Goal: Task Accomplishment & Management: Complete application form

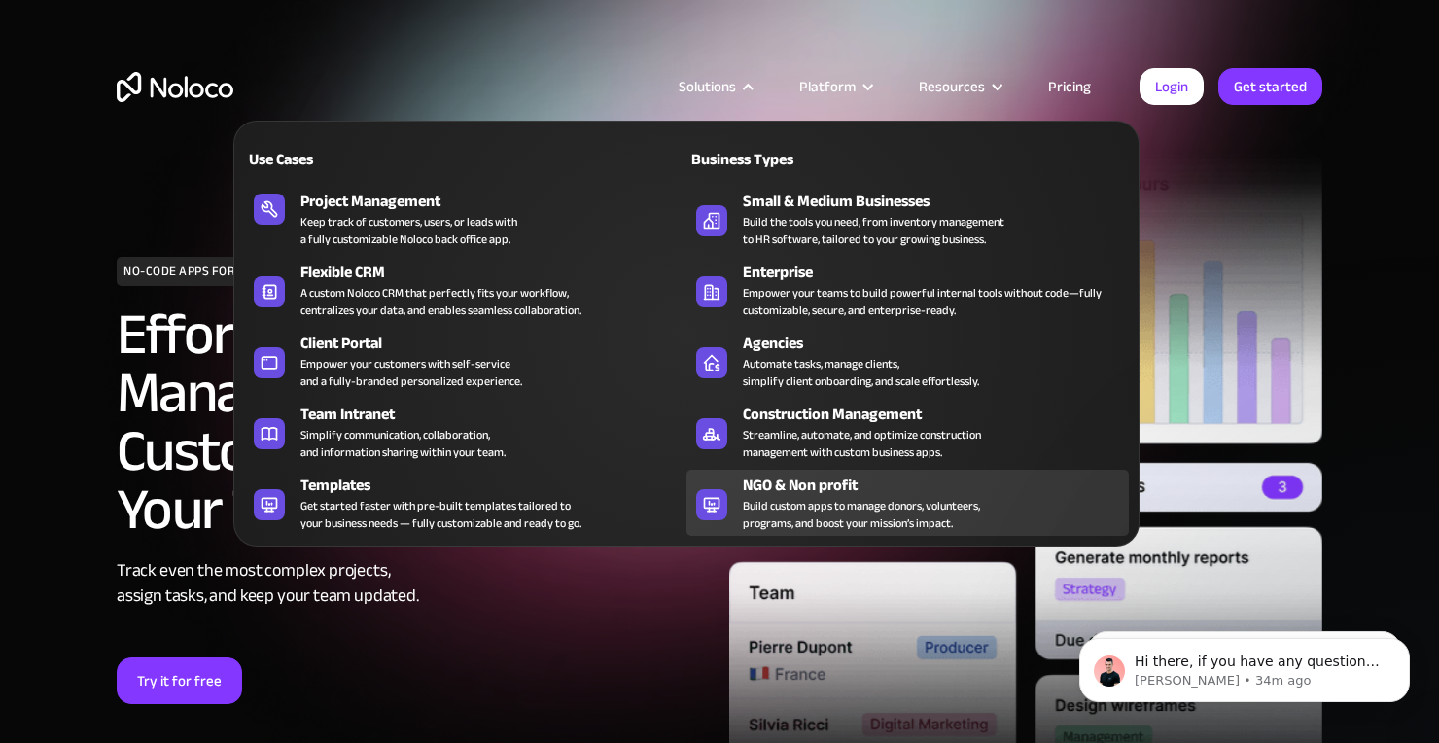
click at [787, 499] on div "Build custom apps to manage donors, volunteers, programs, and boost your missio…" at bounding box center [861, 514] width 237 height 35
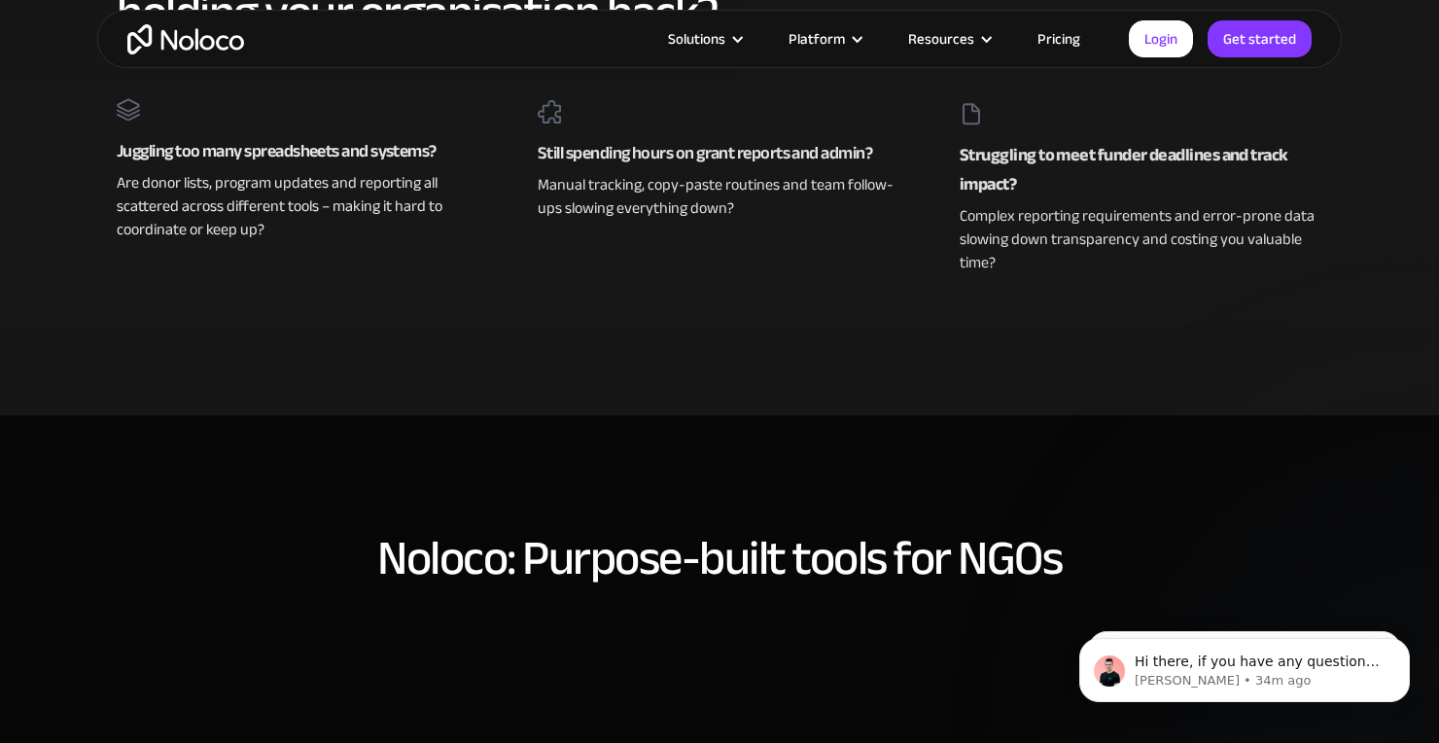
scroll to position [913, 0]
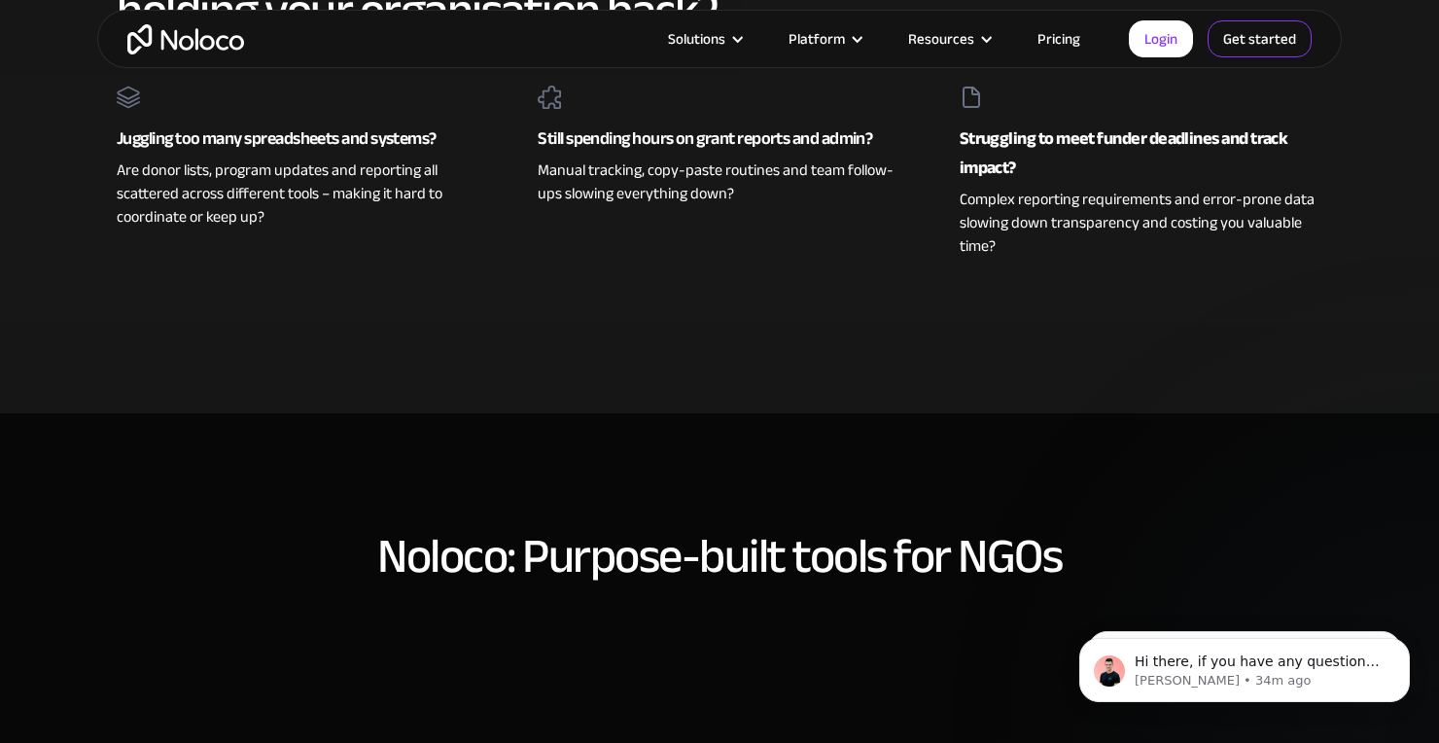
click at [0, 0] on link "Get started" at bounding box center [0, 0] width 0 height 0
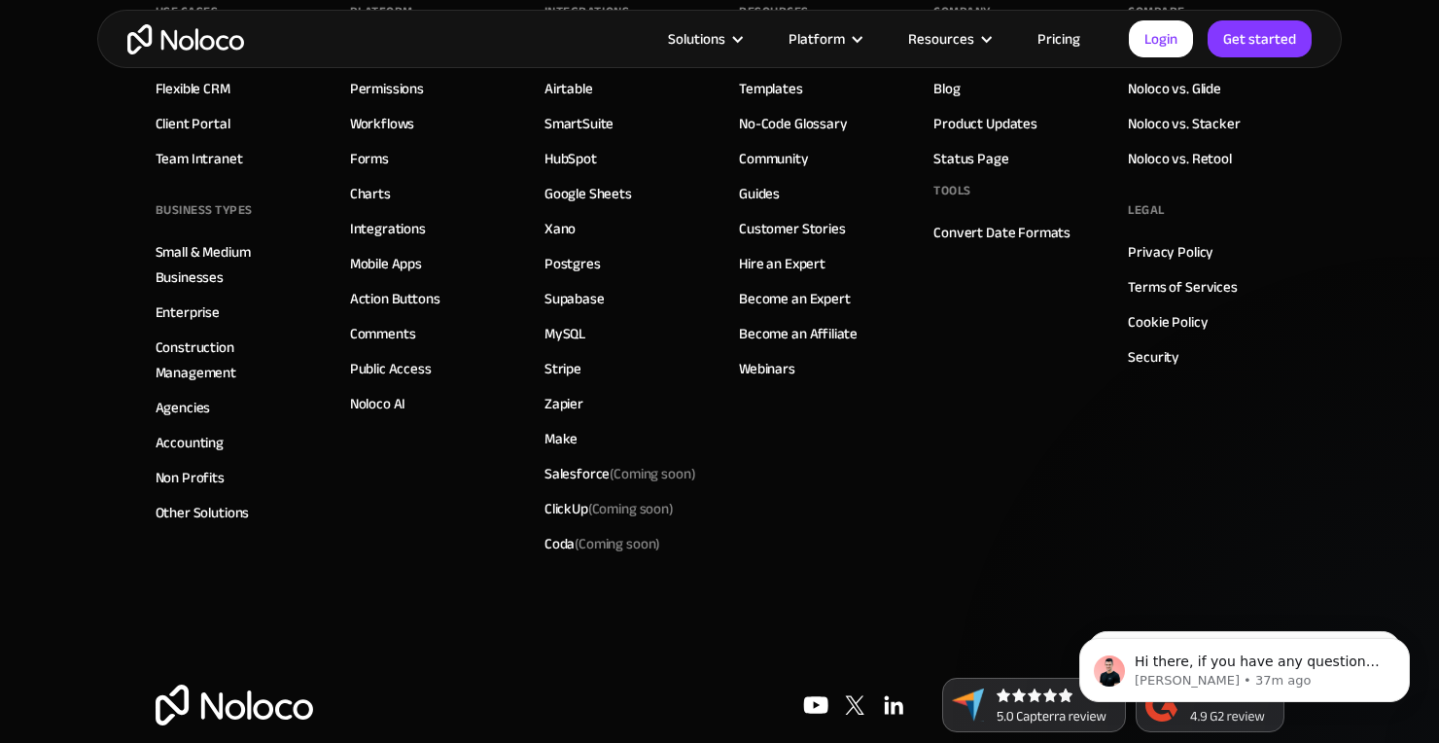
scroll to position [11134, 0]
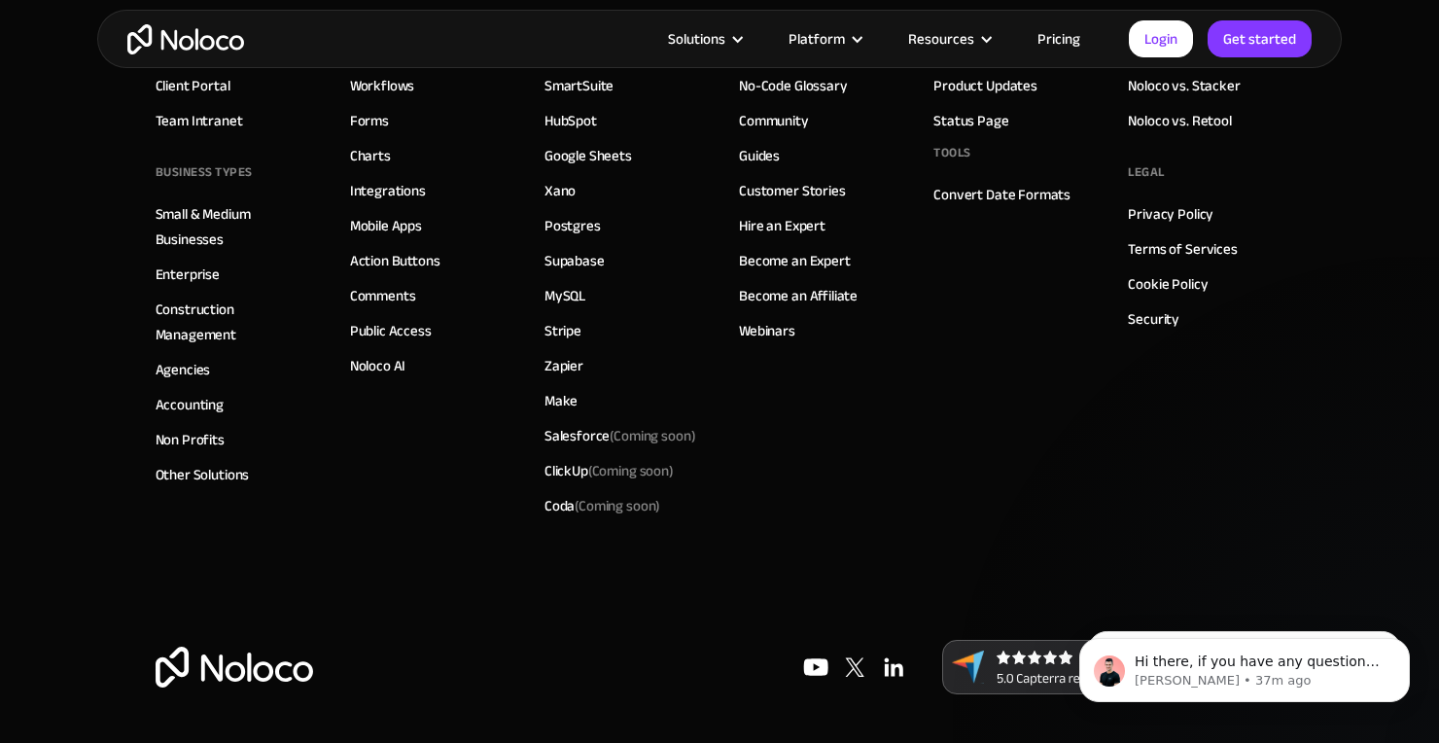
click at [812, 661] on img at bounding box center [815, 667] width 39 height 39
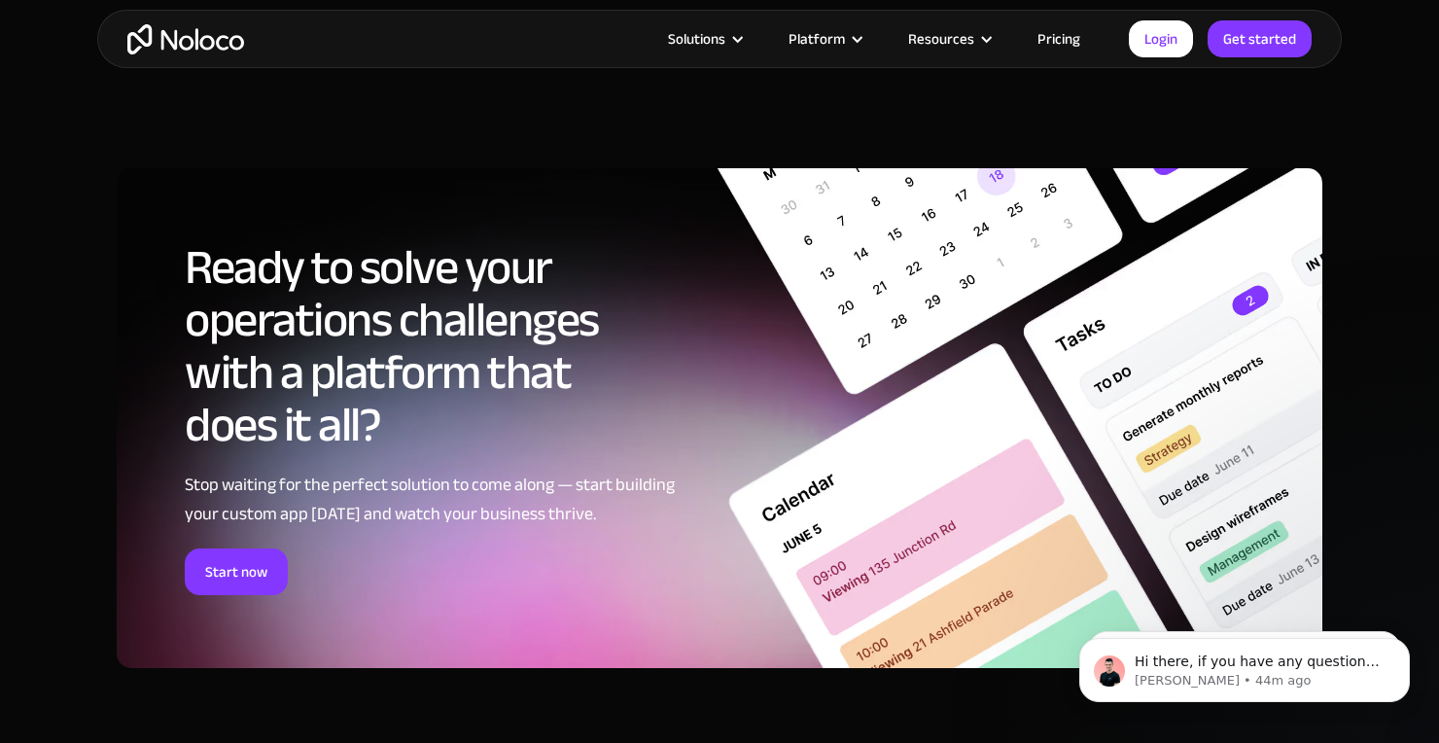
scroll to position [8848, 0]
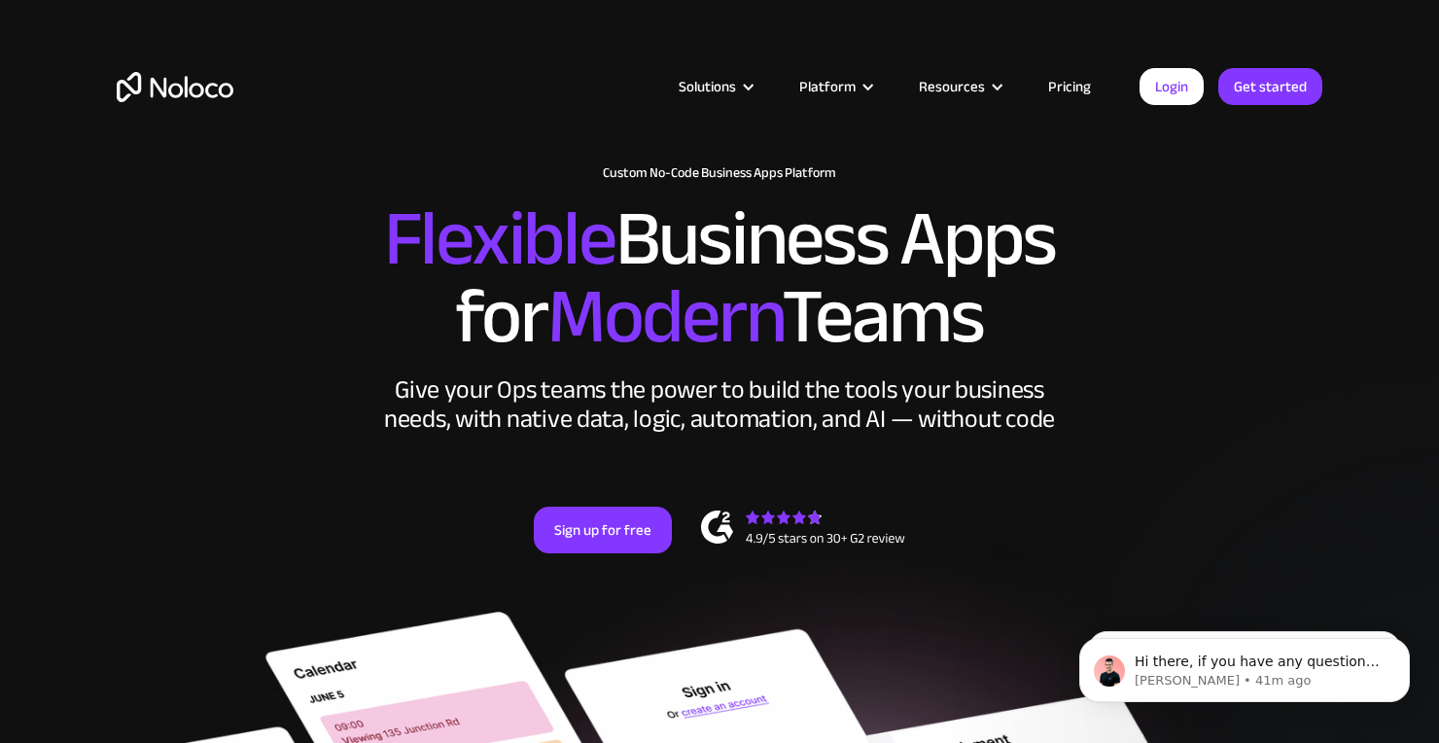
click at [1077, 84] on link "Pricing" at bounding box center [1069, 86] width 91 height 25
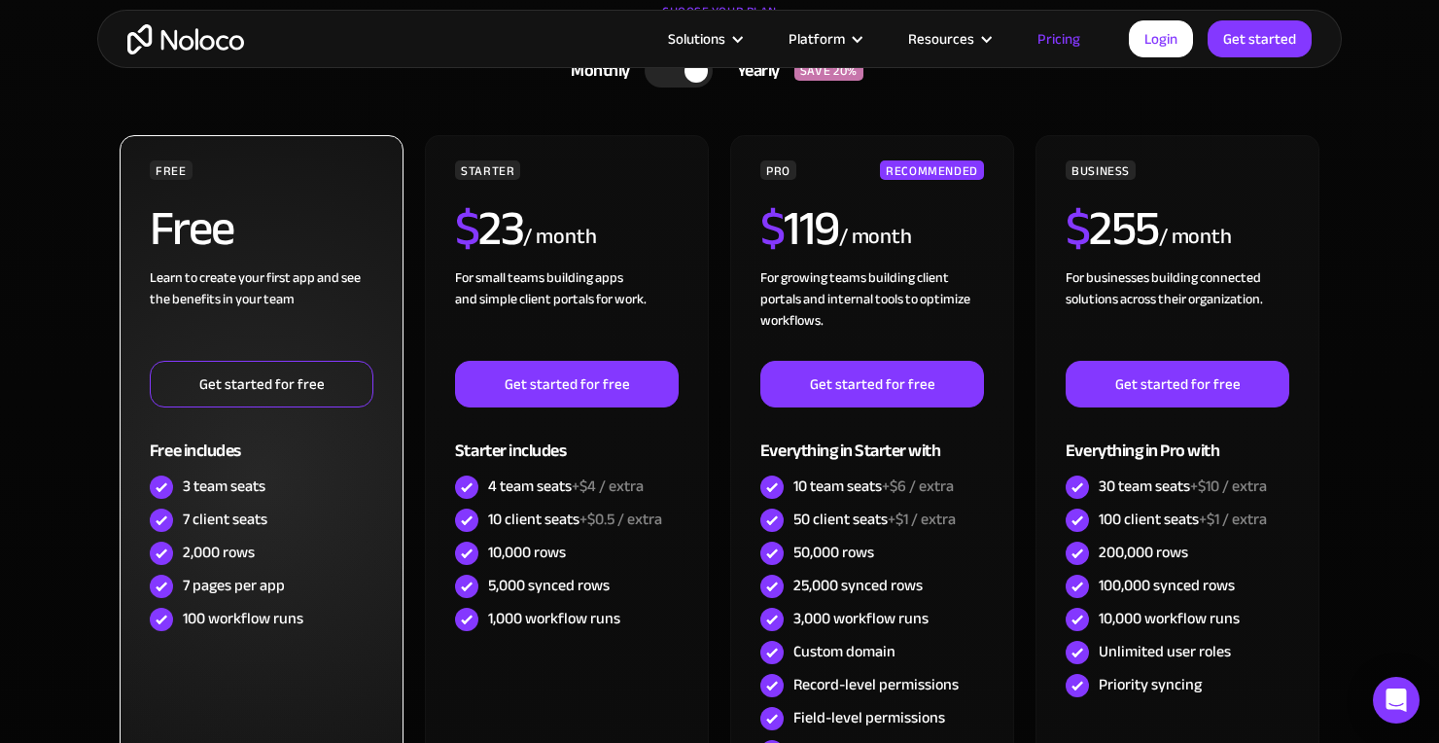
scroll to position [628, 0]
click at [238, 374] on link "Get started for free" at bounding box center [262, 384] width 224 height 47
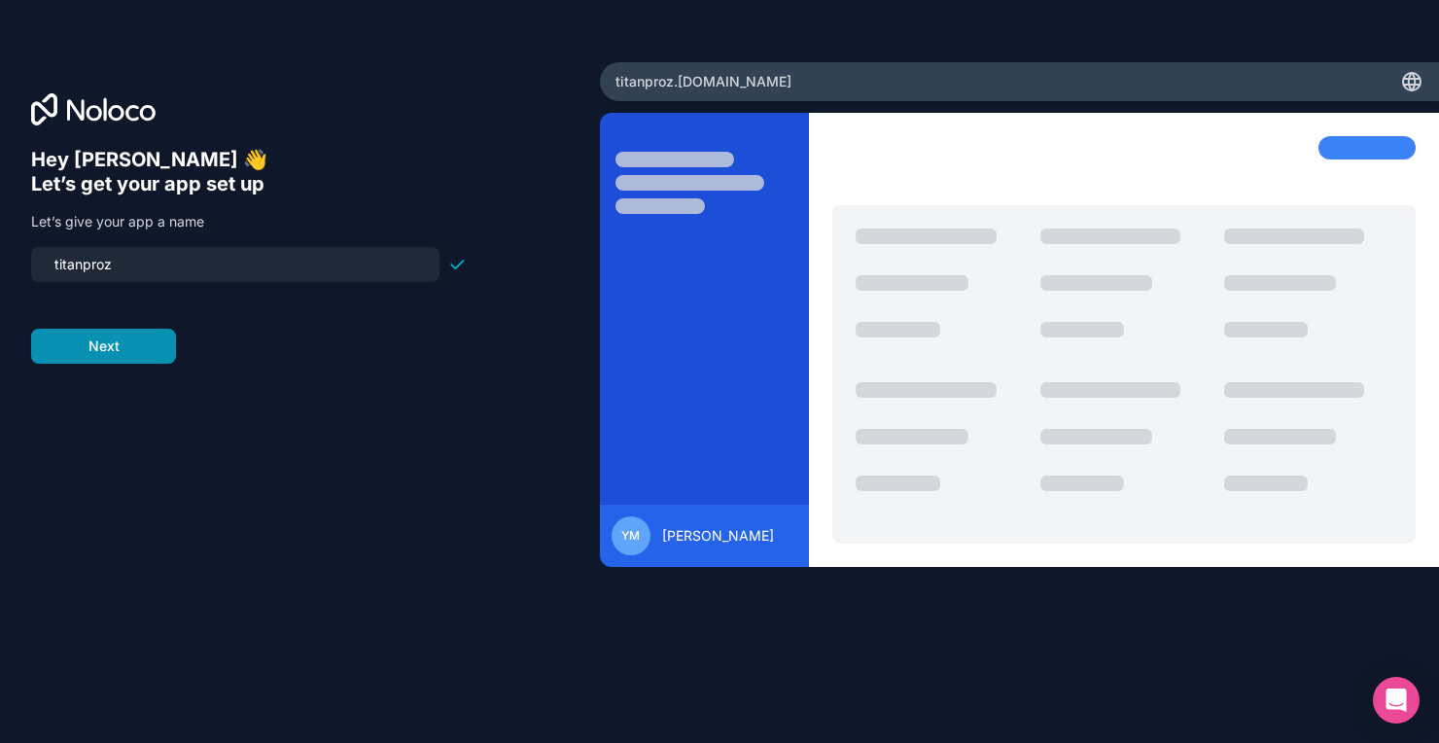
click at [126, 353] on button "Next" at bounding box center [103, 346] width 145 height 35
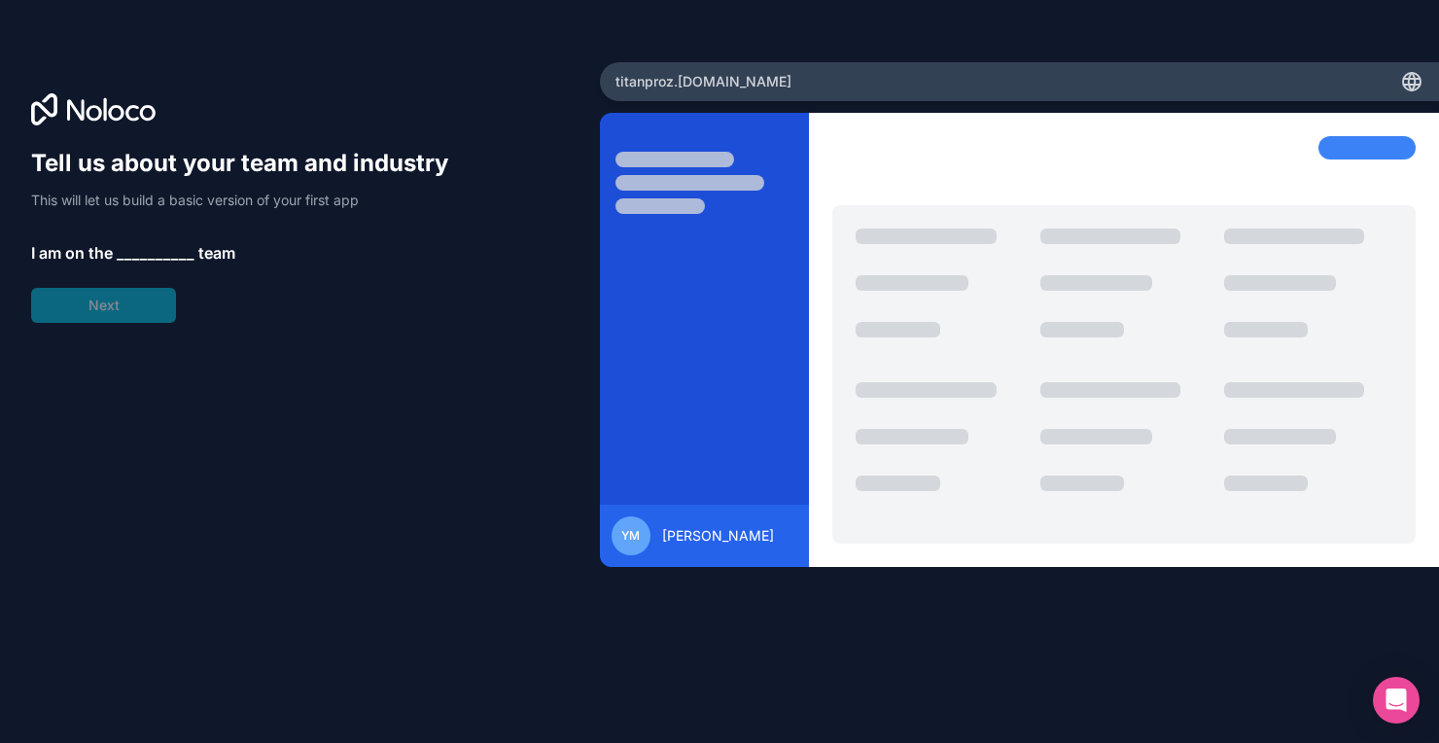
click at [141, 246] on span "__________" at bounding box center [156, 252] width 78 height 23
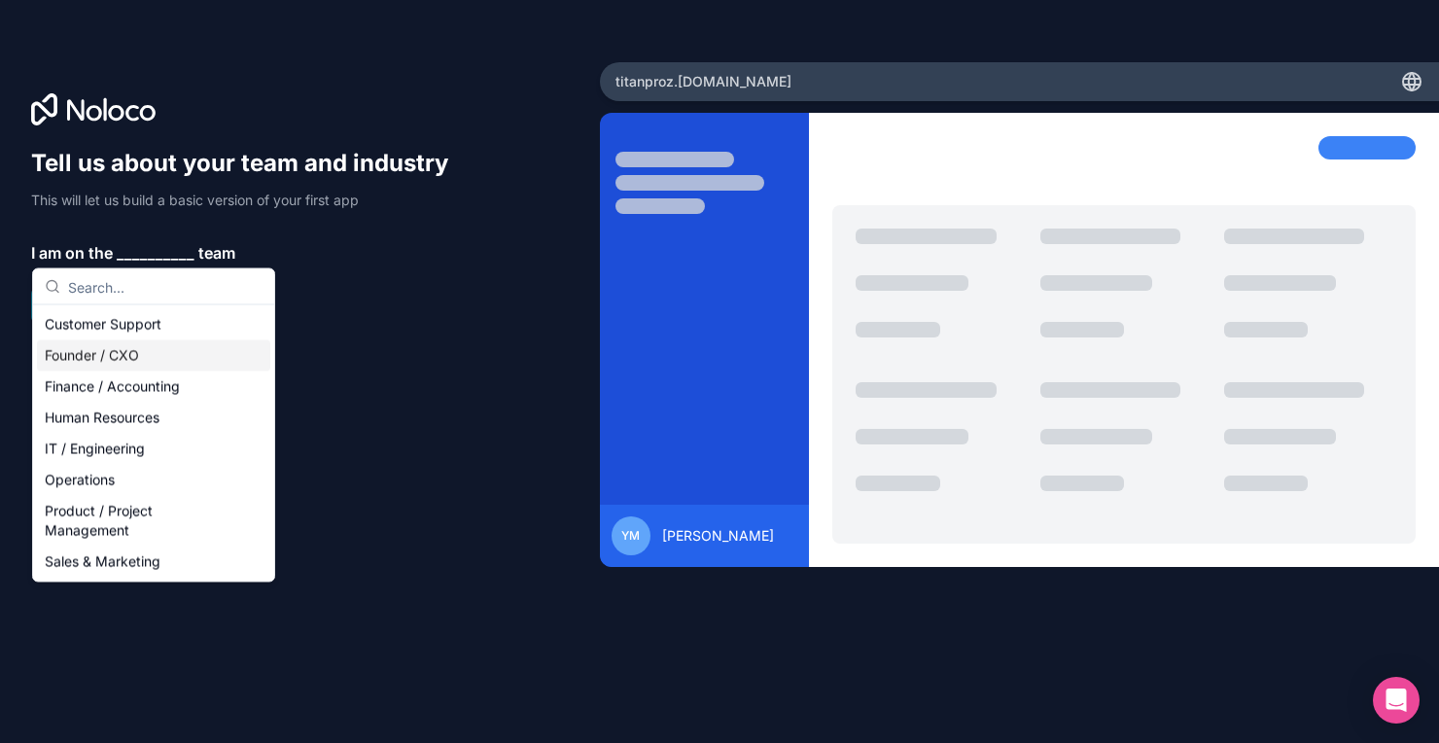
click at [157, 349] on div "Founder / CXO" at bounding box center [153, 355] width 233 height 31
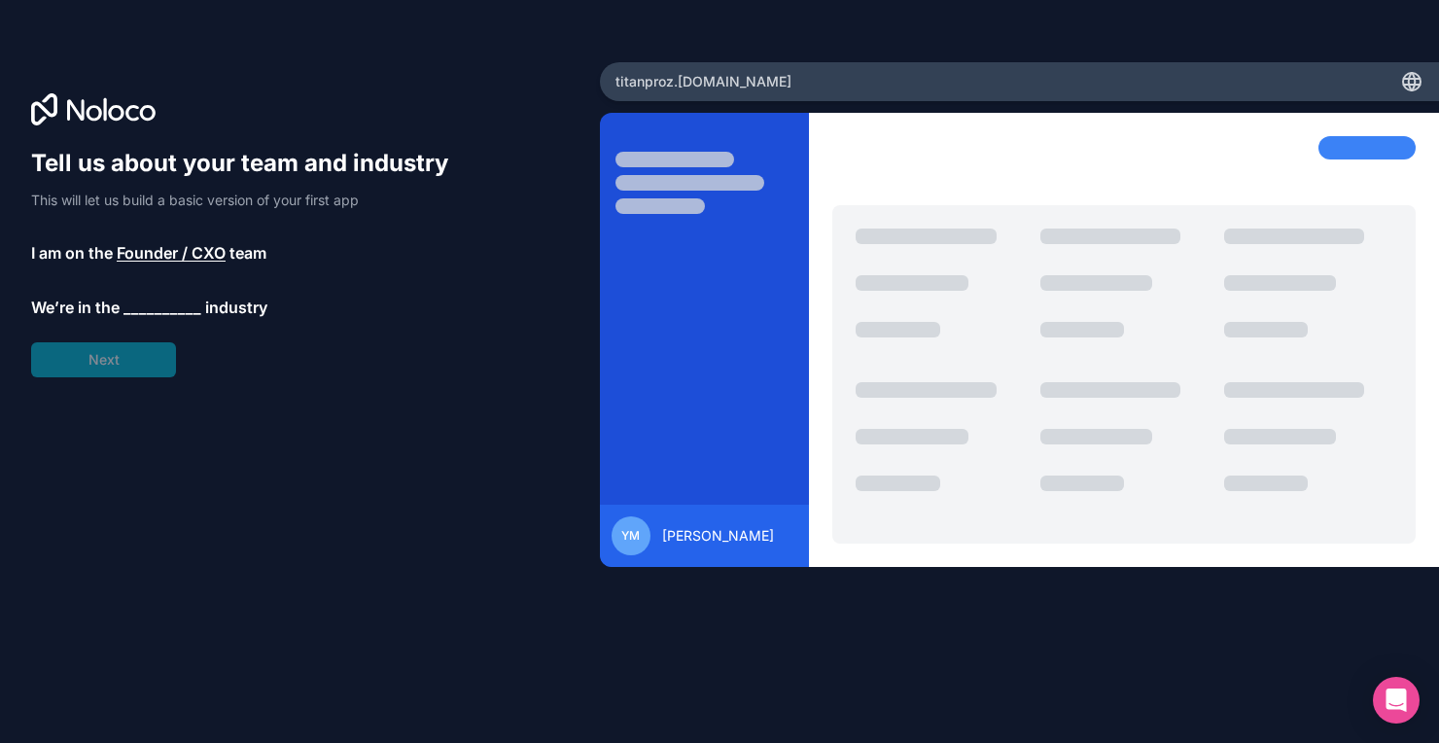
click at [127, 364] on div "Tell us about your team and industry This will let us build a basic version of …" at bounding box center [249, 263] width 436 height 230
click at [160, 307] on span "__________" at bounding box center [163, 307] width 78 height 23
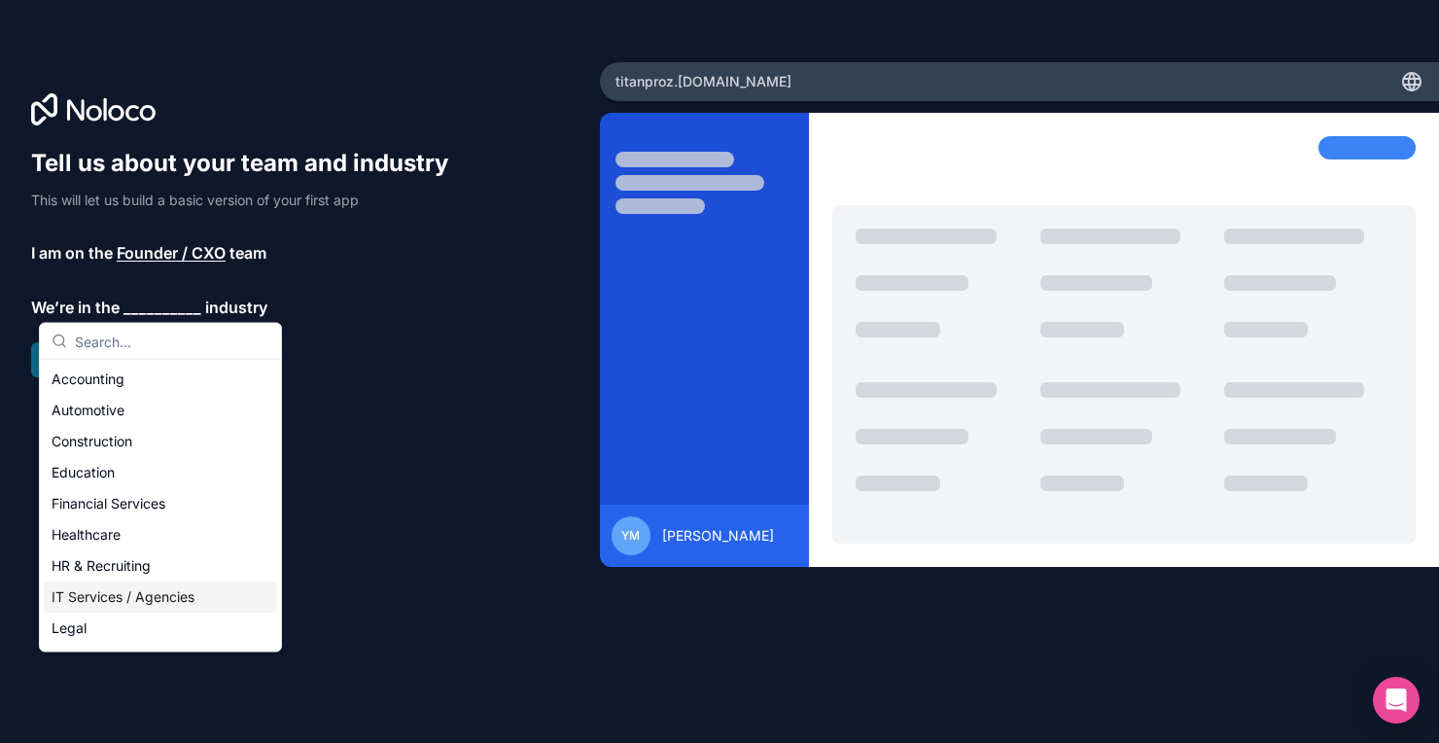
click at [123, 594] on div "IT Services / Agencies" at bounding box center [160, 597] width 233 height 31
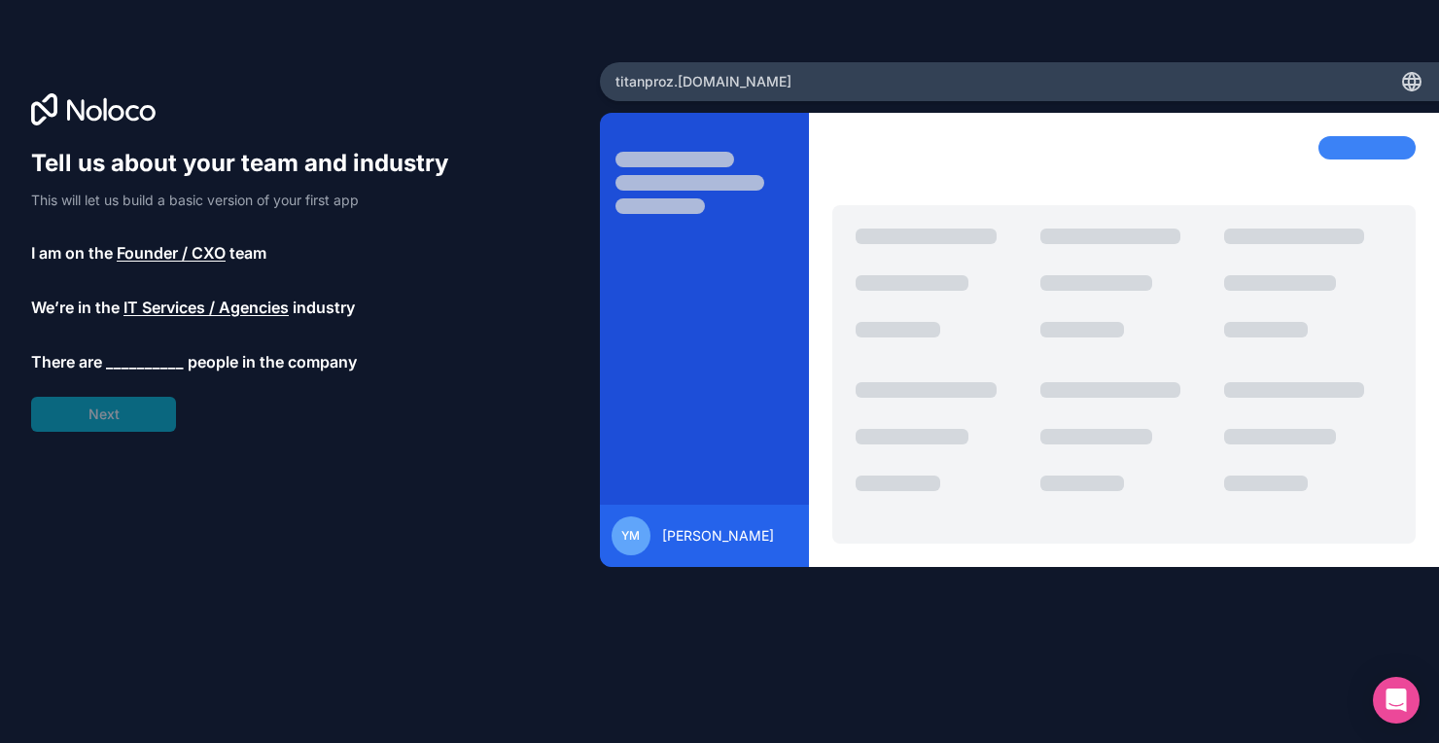
click at [130, 368] on span "__________" at bounding box center [145, 361] width 78 height 23
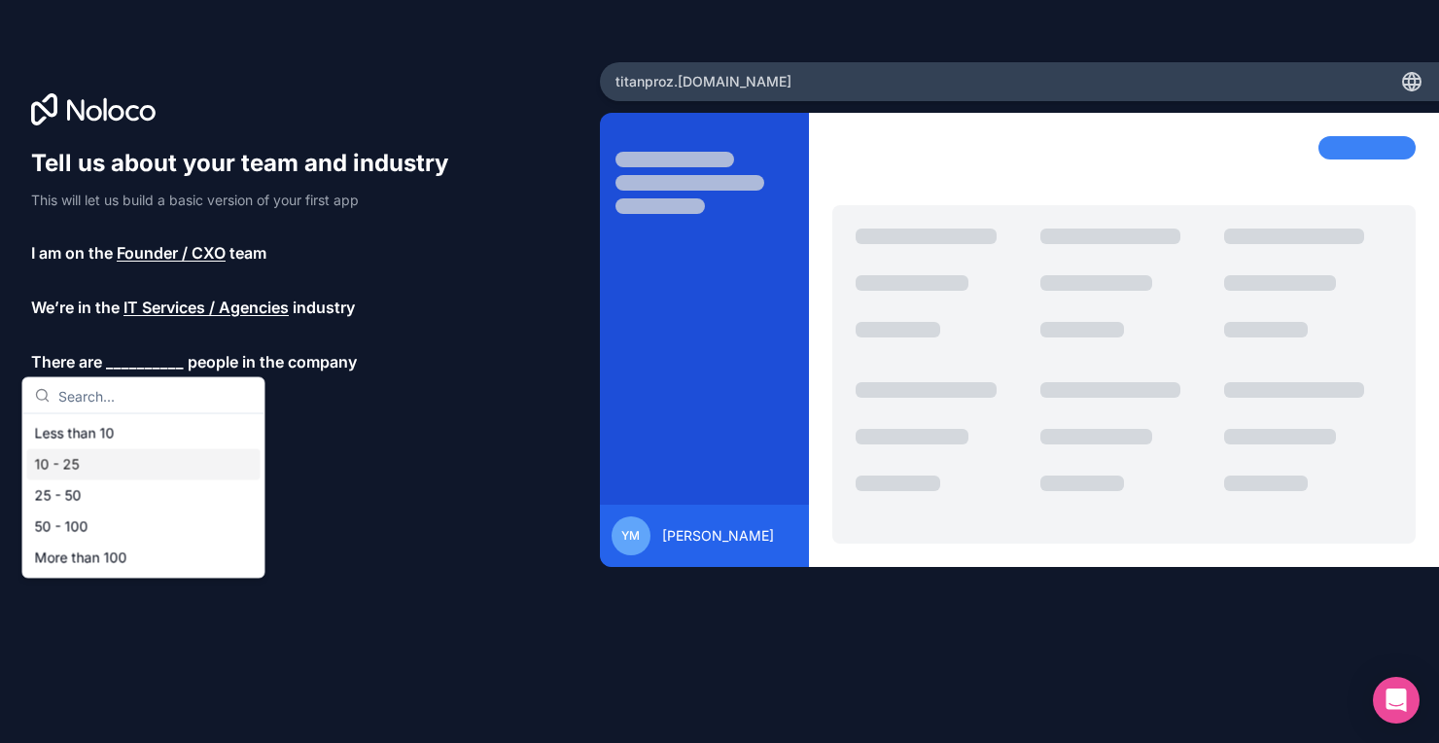
click at [109, 468] on div "10 - 25" at bounding box center [143, 464] width 233 height 31
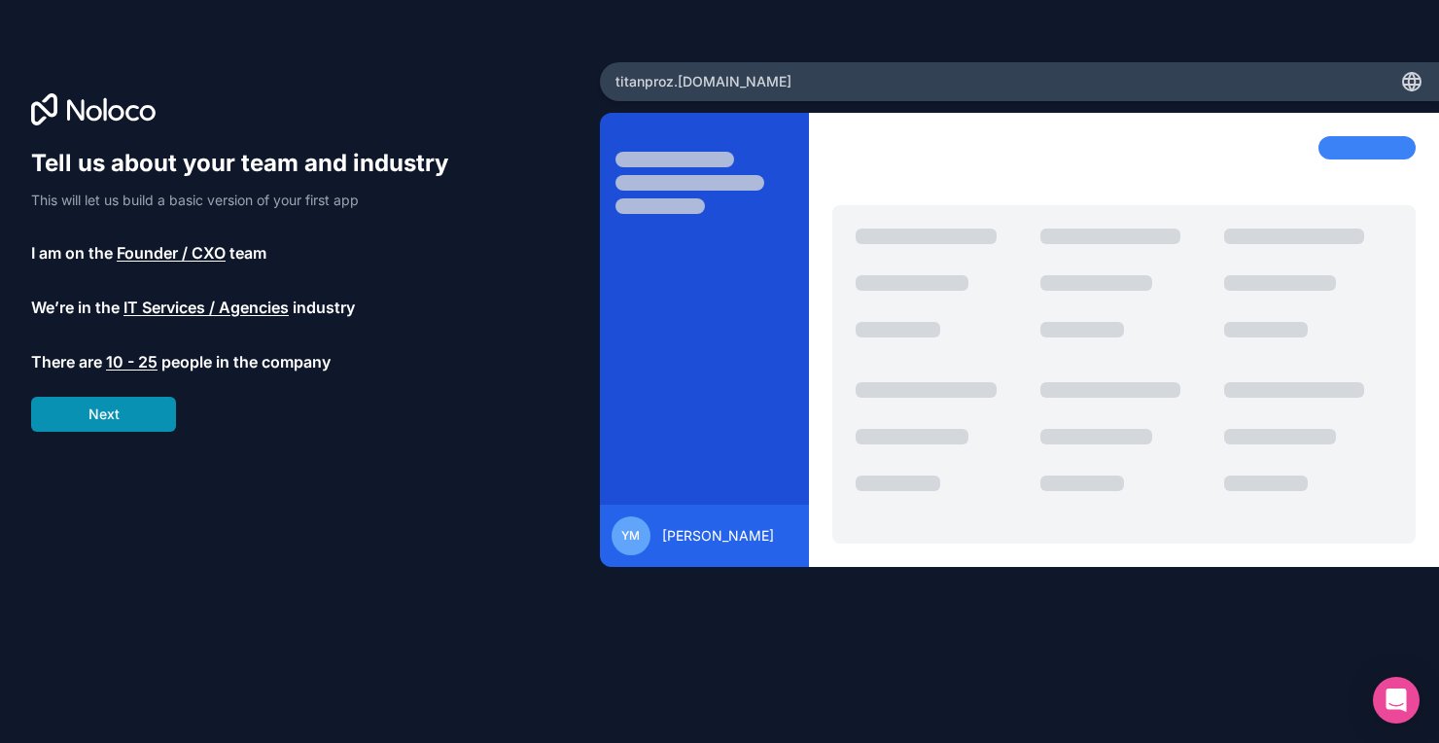
click at [122, 425] on button "Next" at bounding box center [103, 414] width 145 height 35
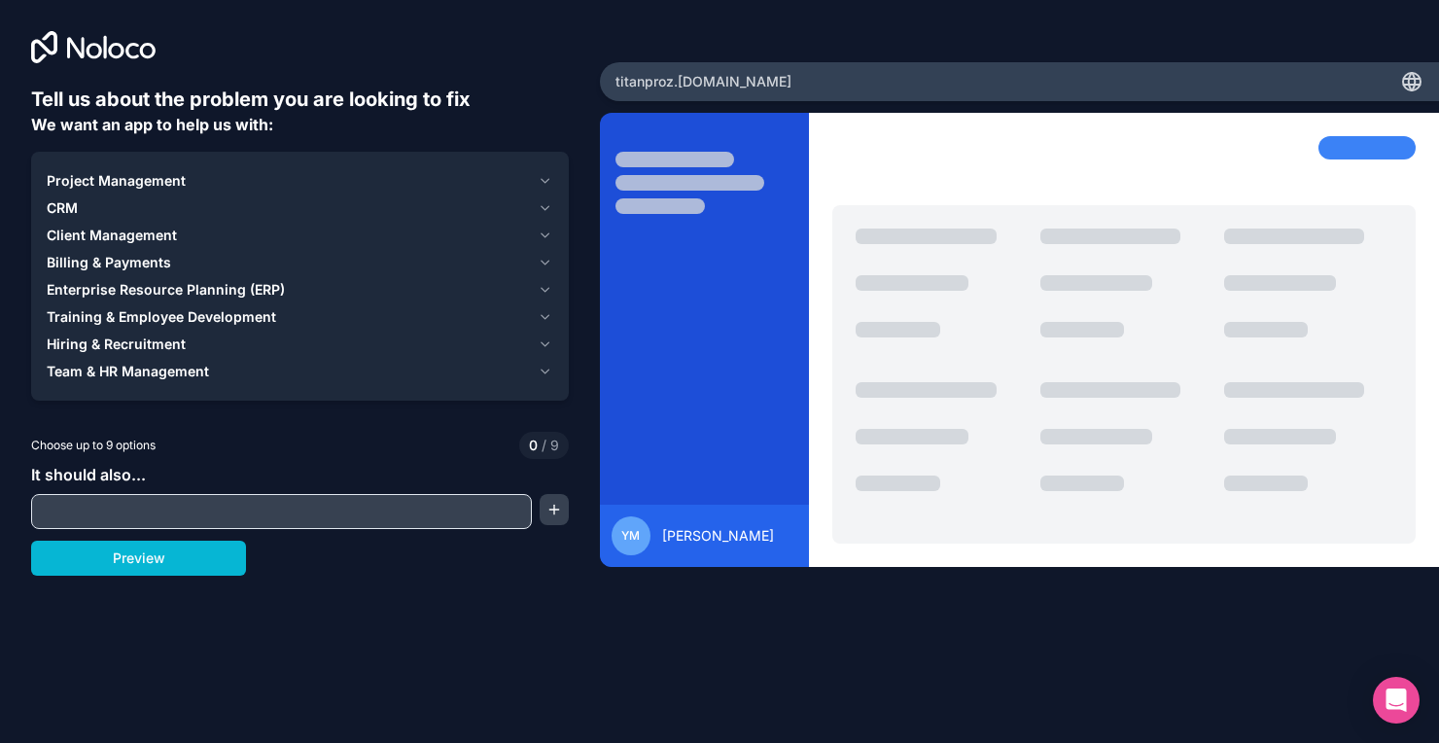
click at [165, 507] on input "text" at bounding box center [281, 511] width 491 height 27
click at [175, 561] on button "Preview" at bounding box center [138, 558] width 215 height 35
click at [162, 198] on div "CRM" at bounding box center [288, 207] width 483 height 19
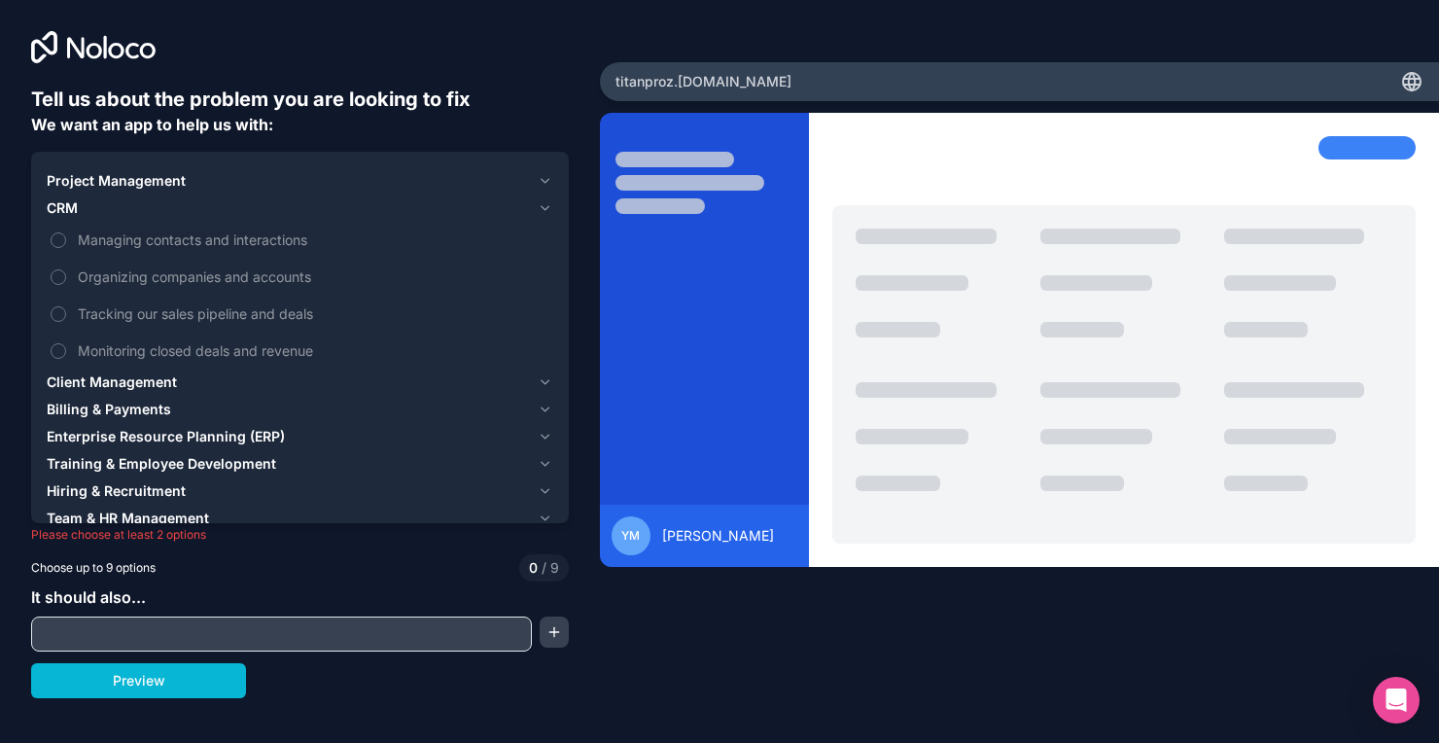
click at [128, 179] on span "Project Management" at bounding box center [116, 180] width 139 height 19
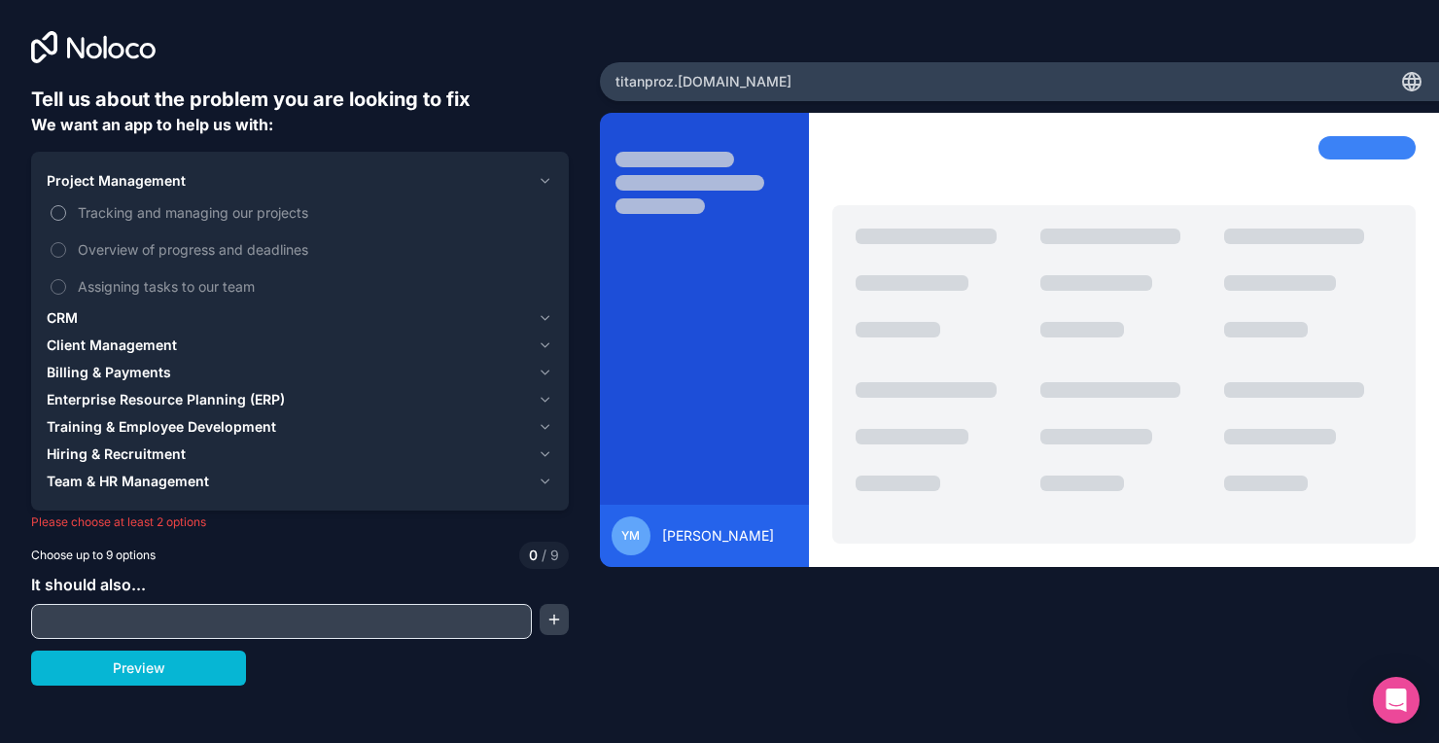
click at [68, 212] on label "Tracking and managing our projects" at bounding box center [300, 212] width 507 height 36
click at [66, 212] on button "Tracking and managing our projects" at bounding box center [59, 213] width 16 height 16
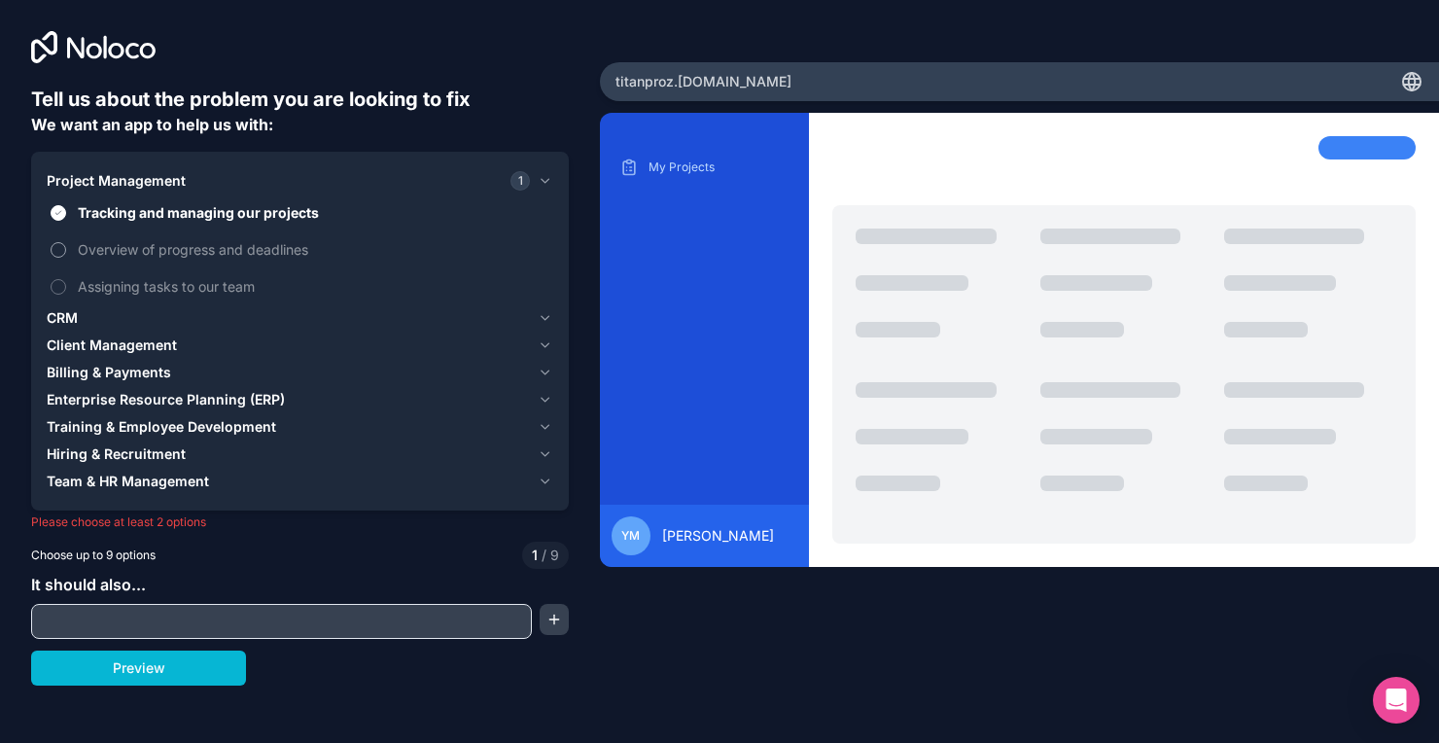
click at [58, 250] on button "Overview of progress and deadlines" at bounding box center [59, 250] width 16 height 16
click at [58, 298] on label "Assigning tasks to our team" at bounding box center [300, 286] width 507 height 36
click at [58, 295] on button "Assigning tasks to our team" at bounding box center [59, 287] width 16 height 16
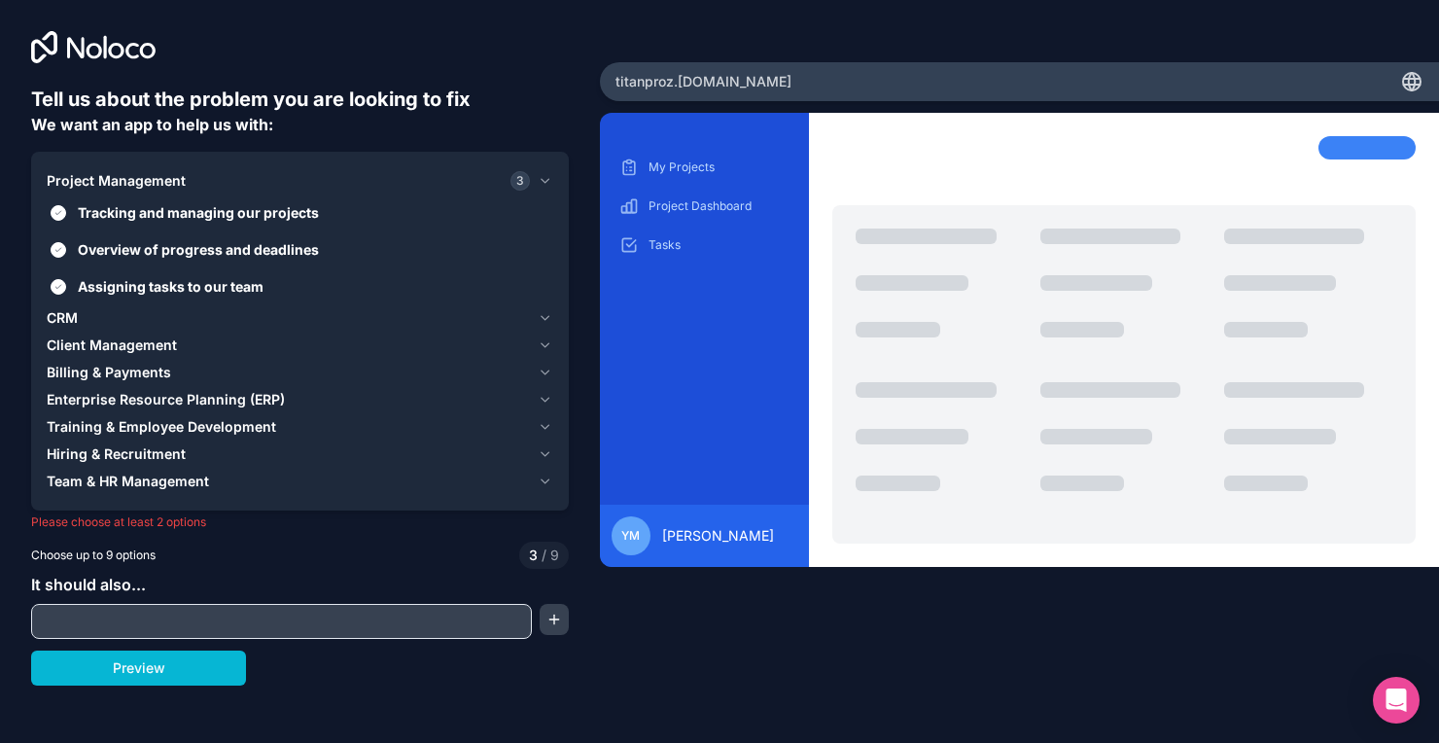
click at [60, 318] on span "CRM" at bounding box center [62, 317] width 31 height 19
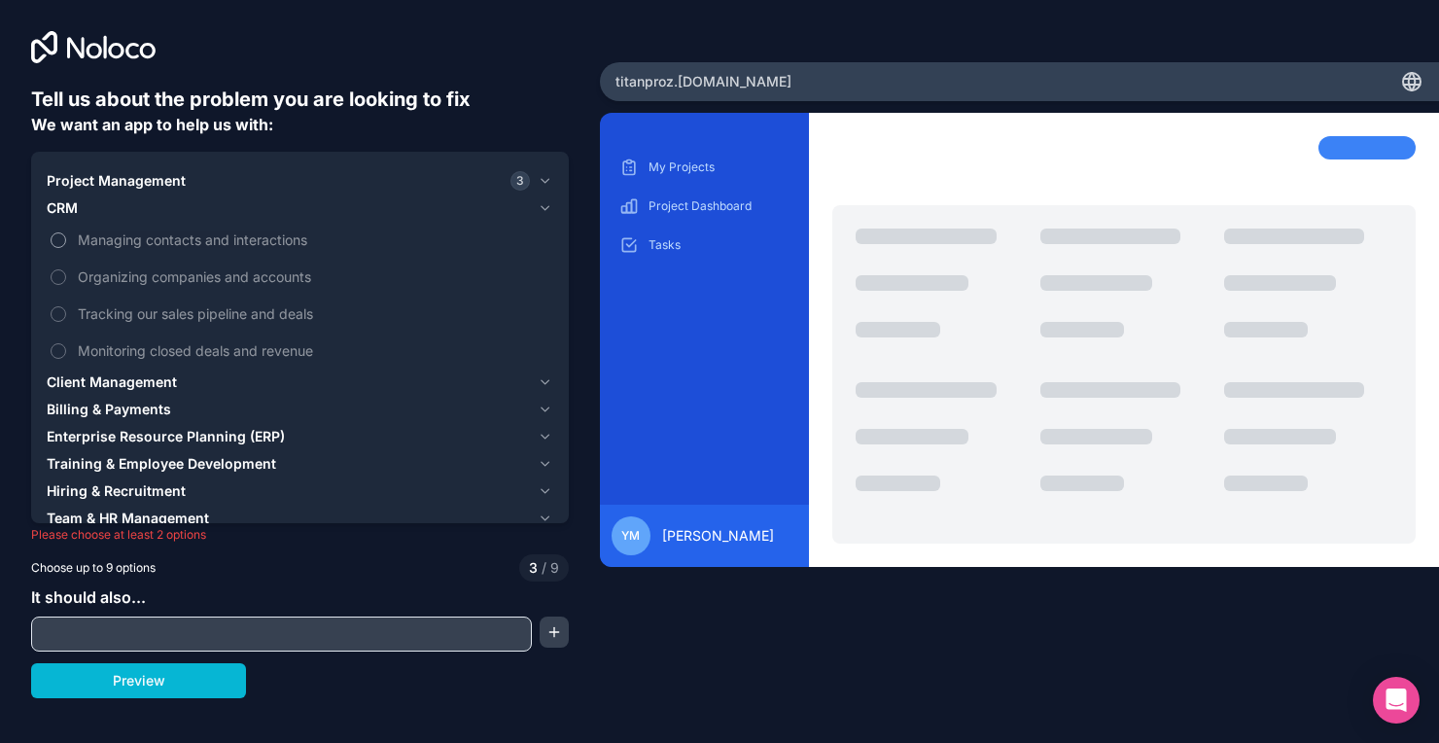
click at [56, 236] on button "Managing contacts and interactions" at bounding box center [59, 240] width 16 height 16
click at [58, 272] on button "Organizing companies and accounts" at bounding box center [59, 277] width 16 height 16
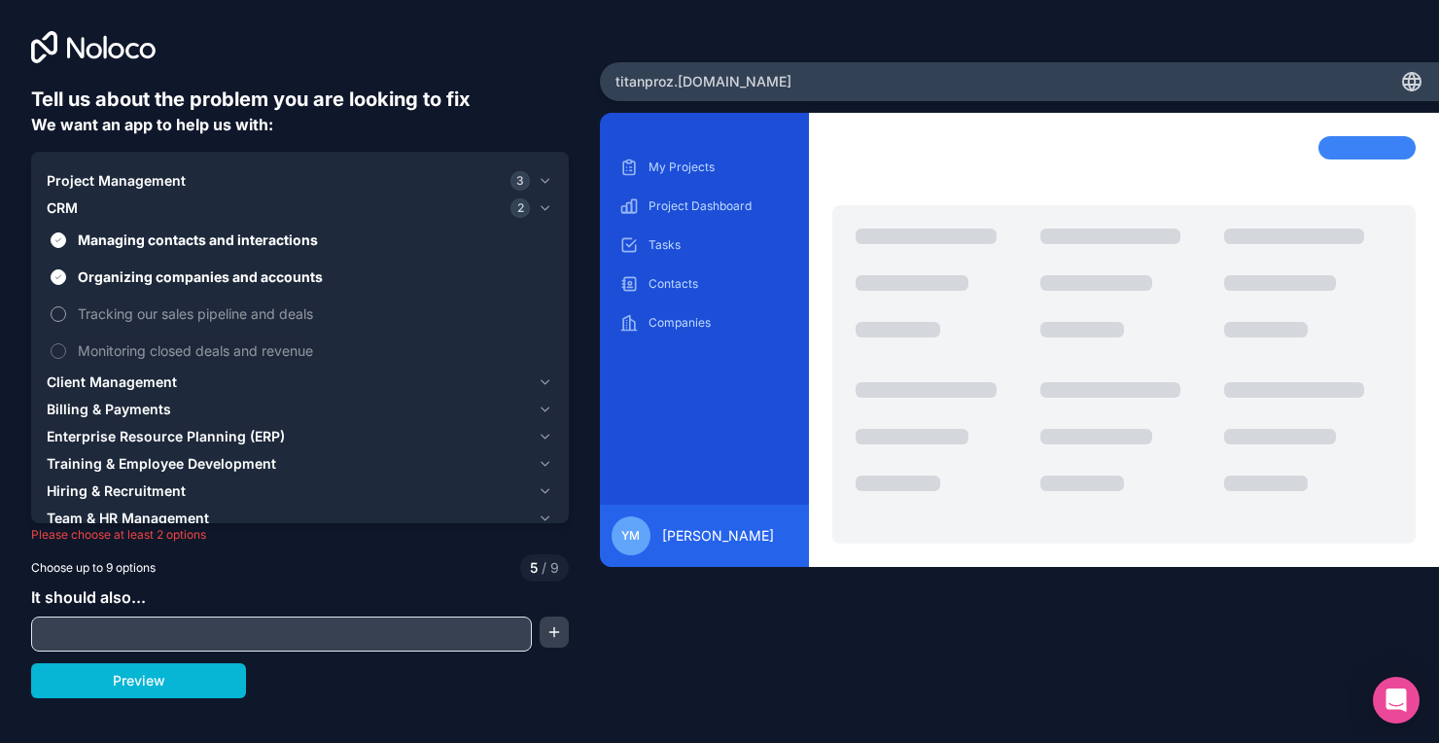
click at [59, 304] on label "Tracking our sales pipeline and deals" at bounding box center [300, 314] width 507 height 36
click at [59, 306] on button "Tracking our sales pipeline and deals" at bounding box center [59, 314] width 16 height 16
click at [58, 354] on button "Monitoring closed deals and revenue" at bounding box center [59, 351] width 16 height 16
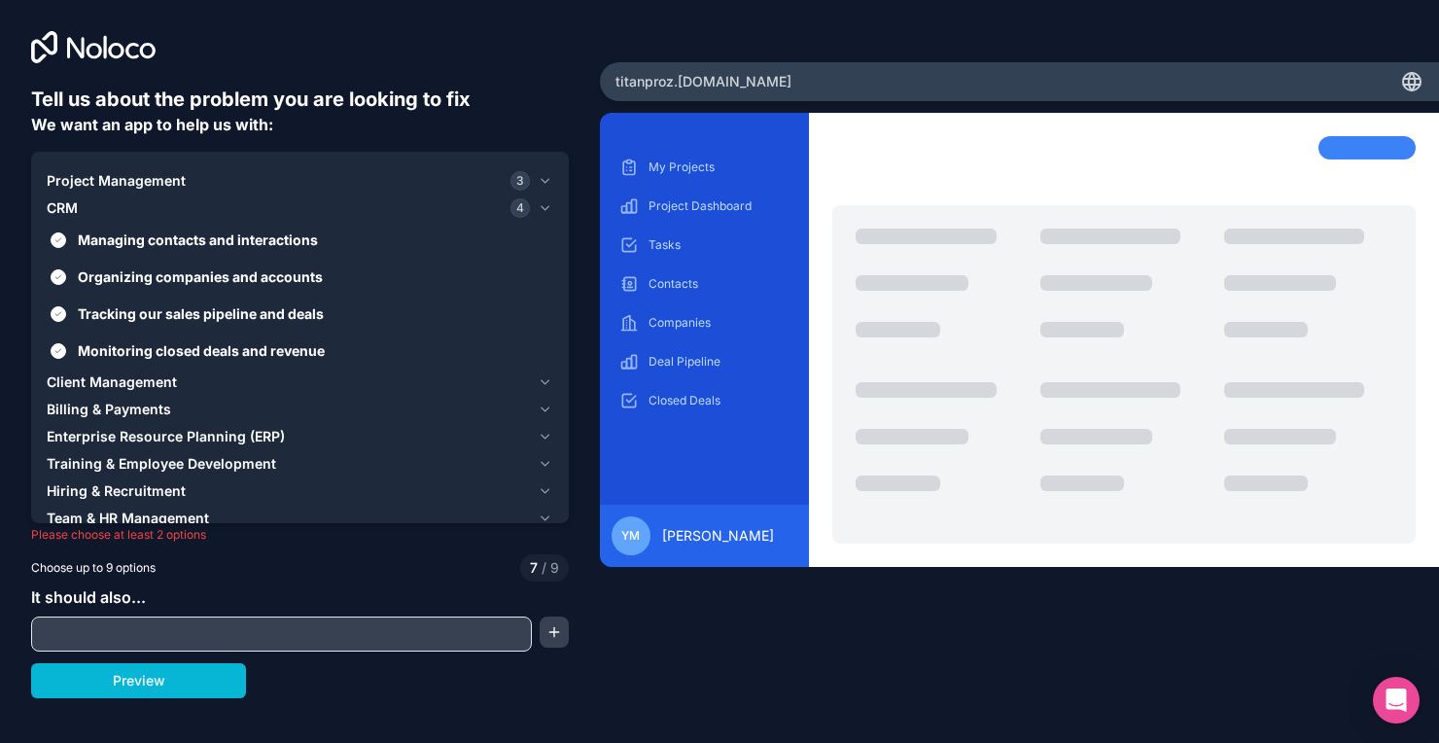
click at [75, 382] on span "Client Management" at bounding box center [112, 381] width 130 height 19
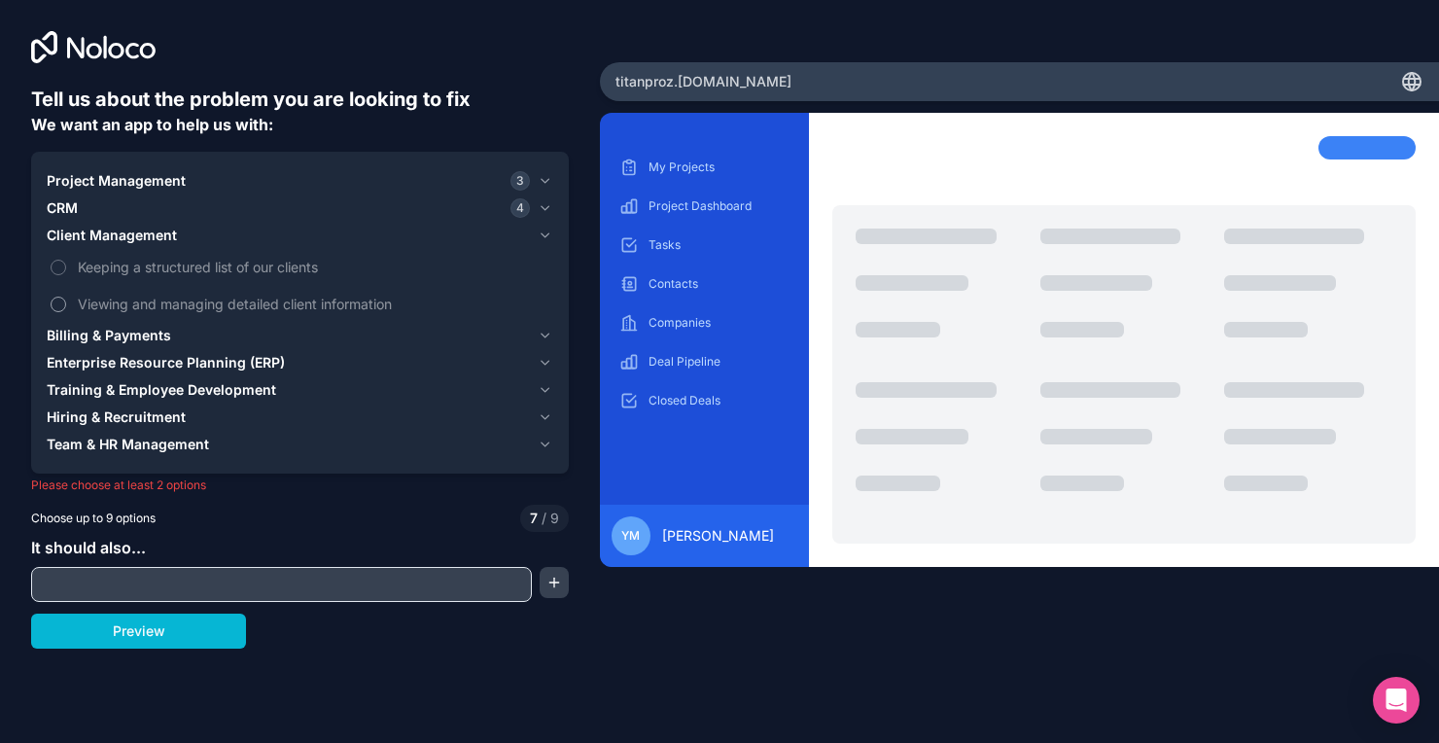
click at [57, 304] on button "Viewing and managing detailed client information" at bounding box center [59, 305] width 16 height 16
click at [56, 268] on button "Keeping a structured list of our clients" at bounding box center [59, 268] width 16 height 16
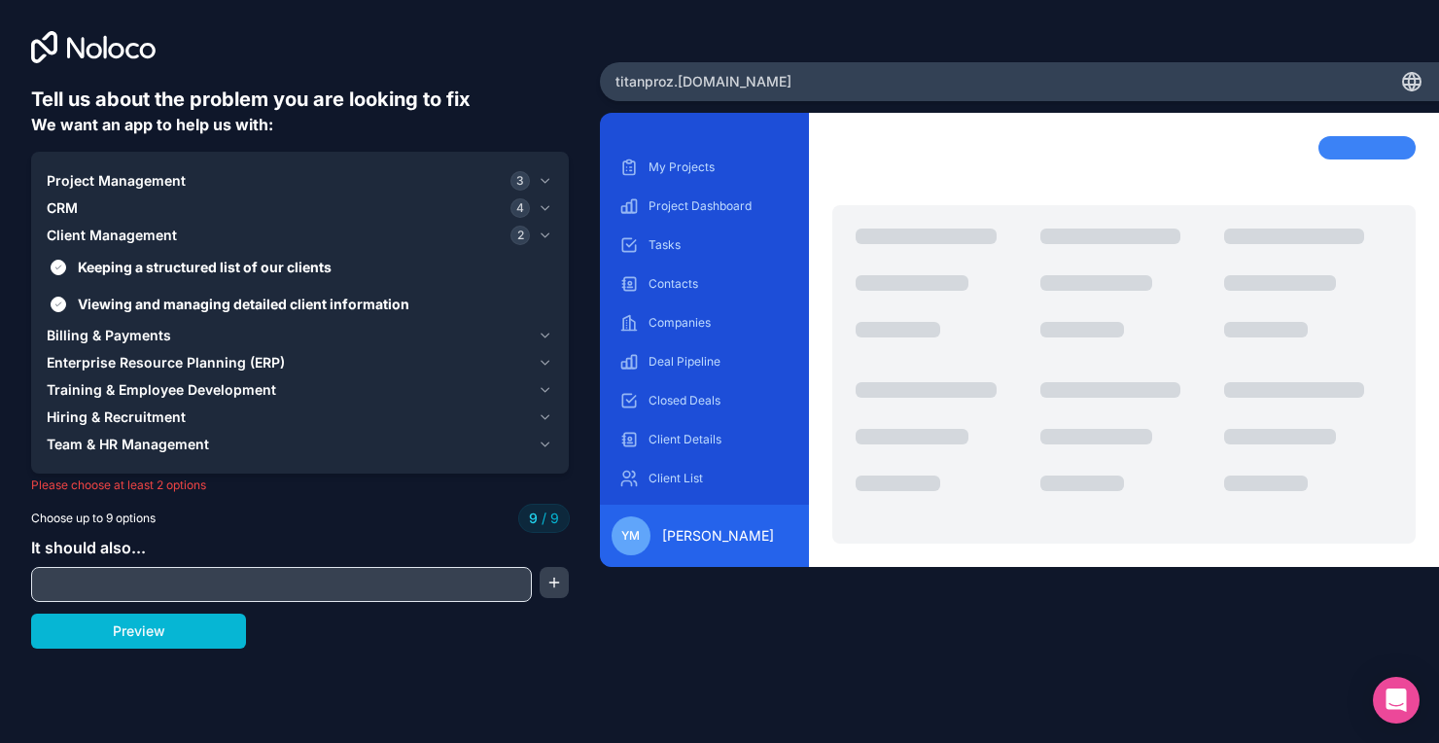
click at [68, 336] on span "Billing & Payments" at bounding box center [109, 335] width 124 height 19
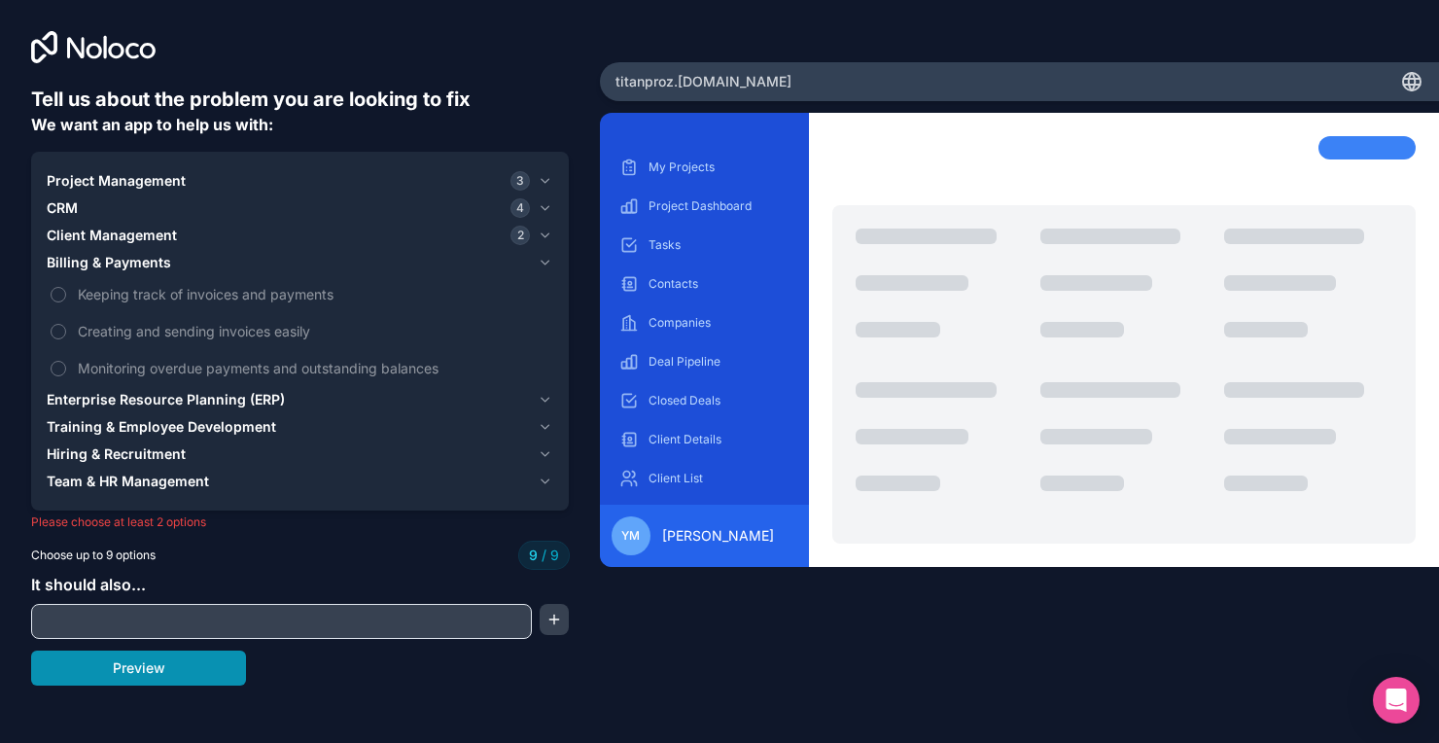
click at [150, 667] on button "Preview" at bounding box center [138, 668] width 215 height 35
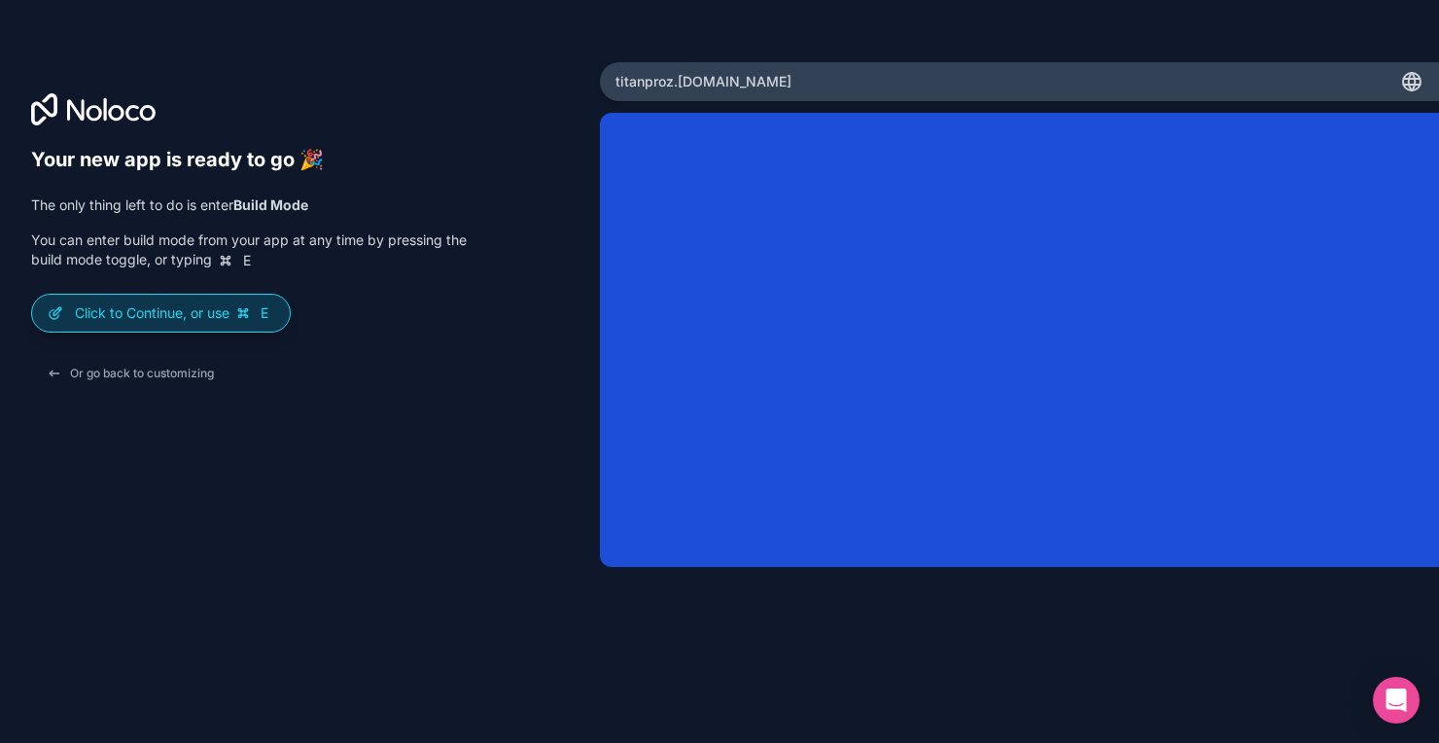
click at [226, 309] on p "Click to Continue, or use E" at bounding box center [174, 312] width 199 height 19
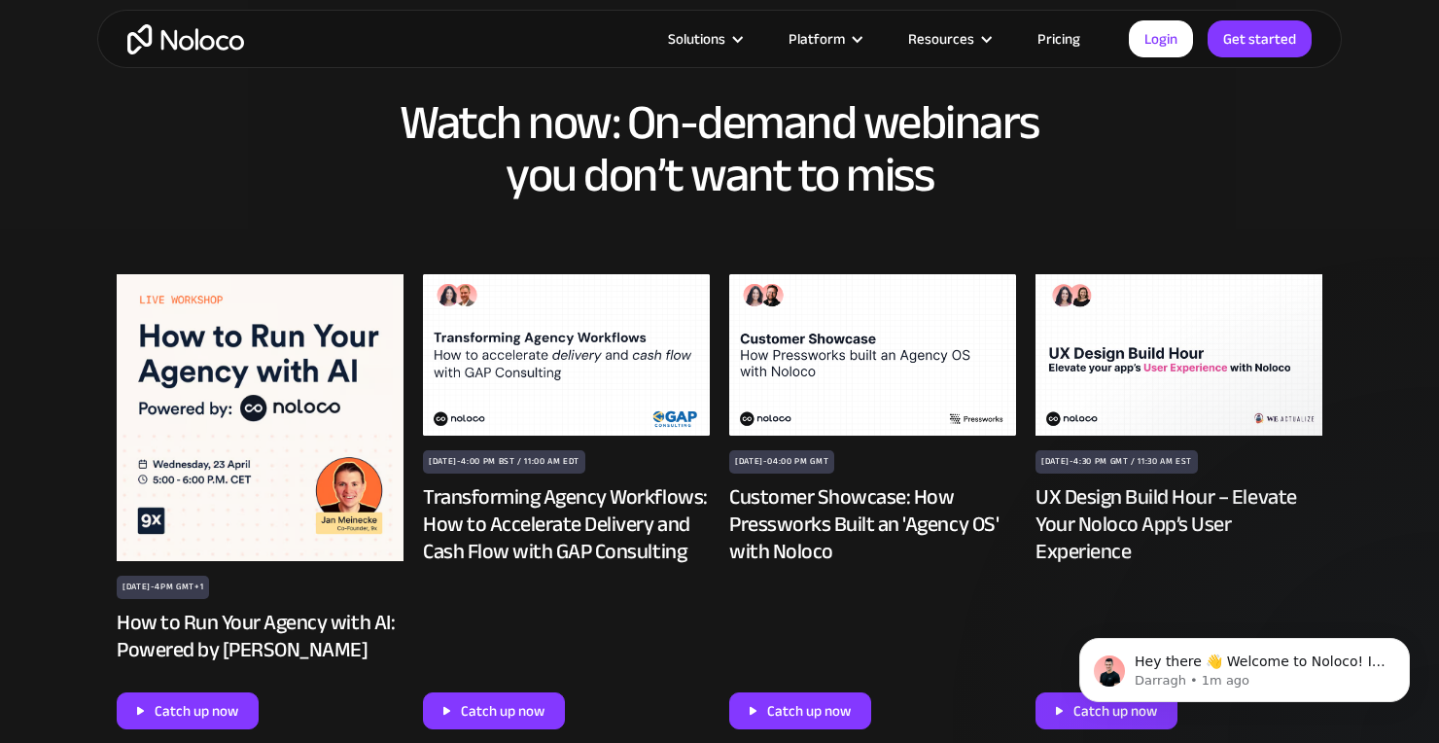
scroll to position [1302, 0]
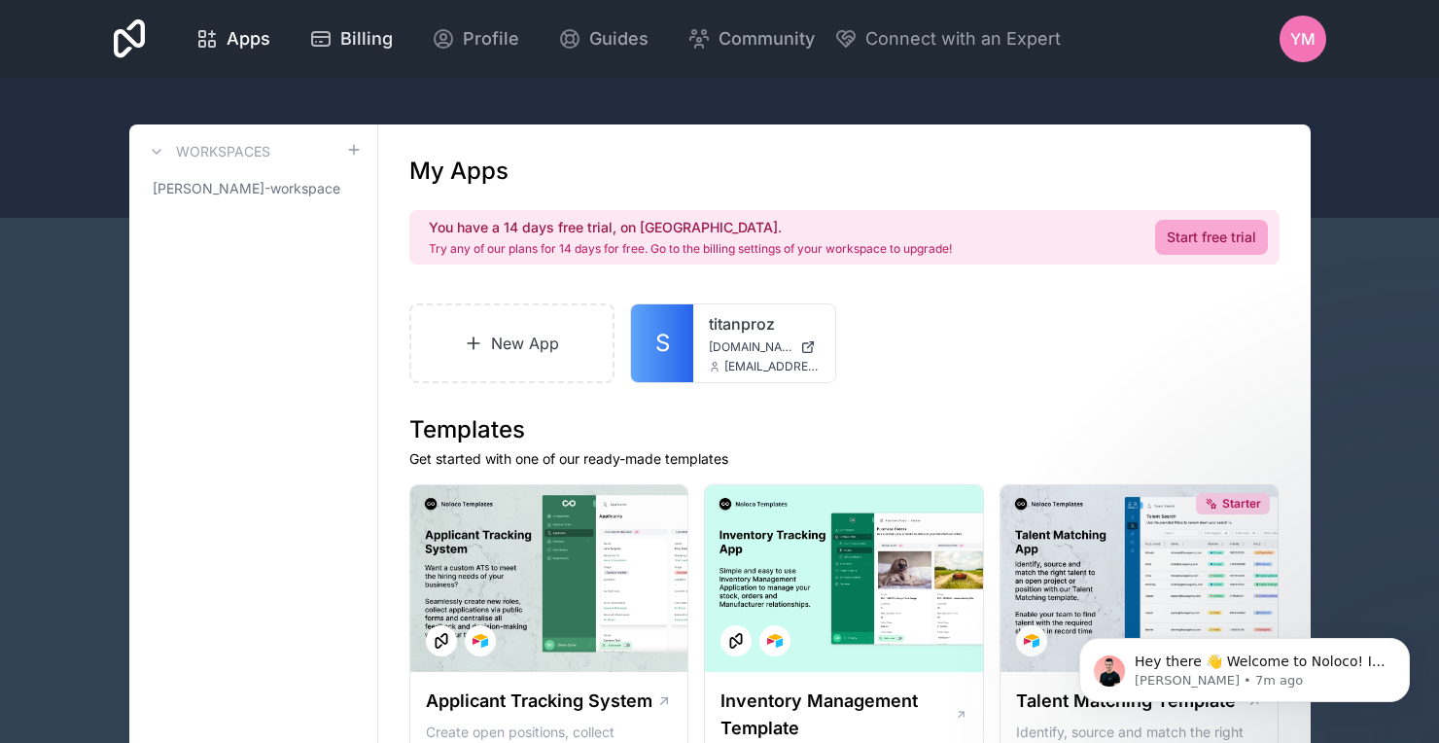
click at [353, 43] on span "Billing" at bounding box center [366, 38] width 53 height 27
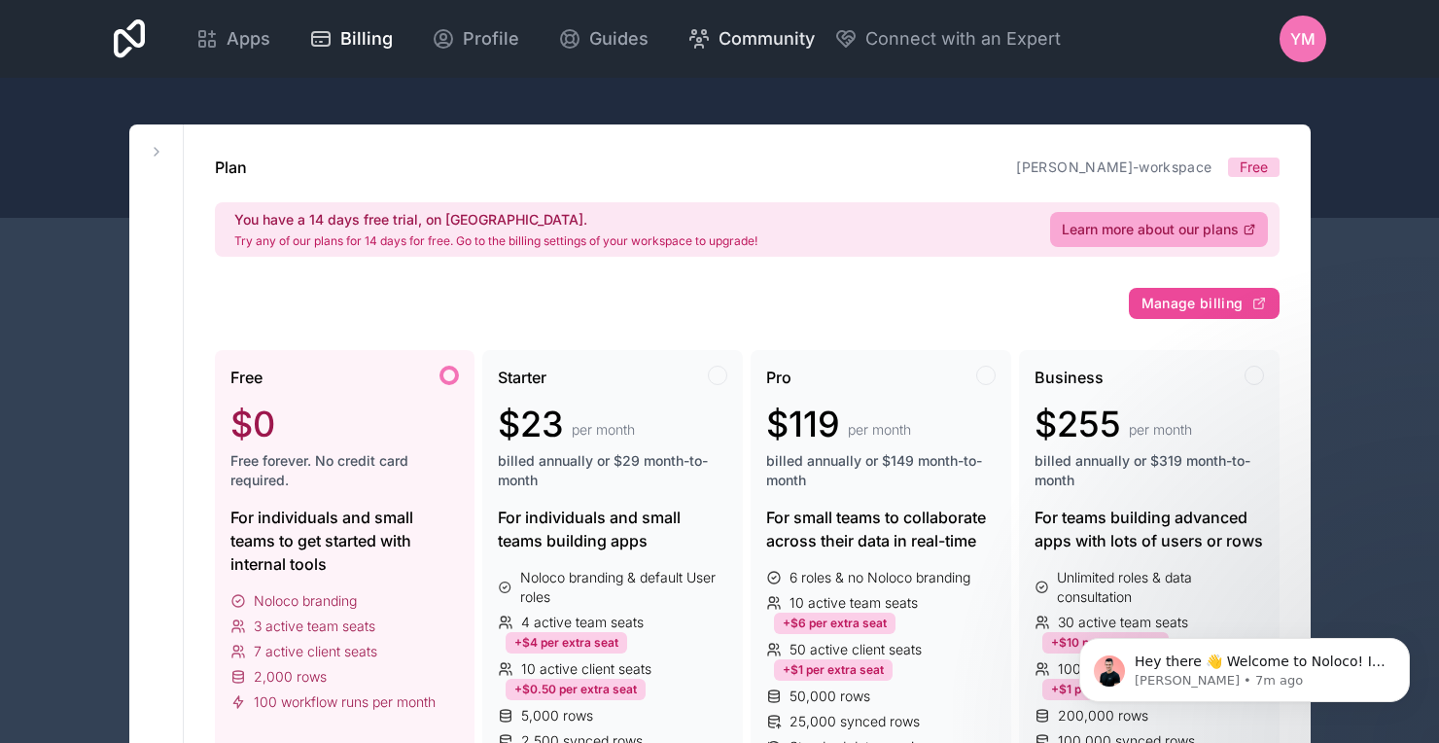
click at [770, 42] on span "Community" at bounding box center [767, 38] width 96 height 27
